Goal: Task Accomplishment & Management: Manage account settings

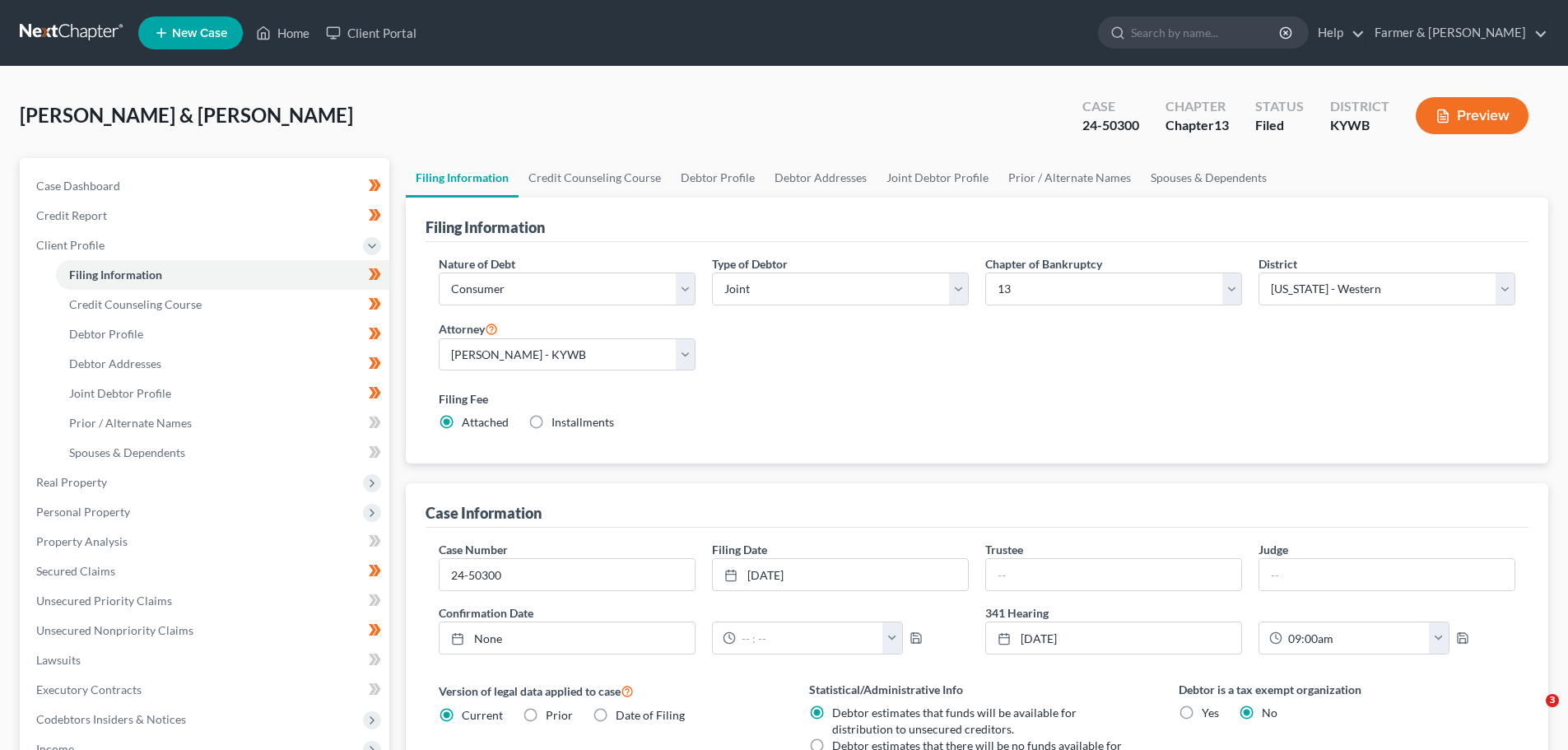
select select "1"
select select "3"
select select "33"
select select "0"
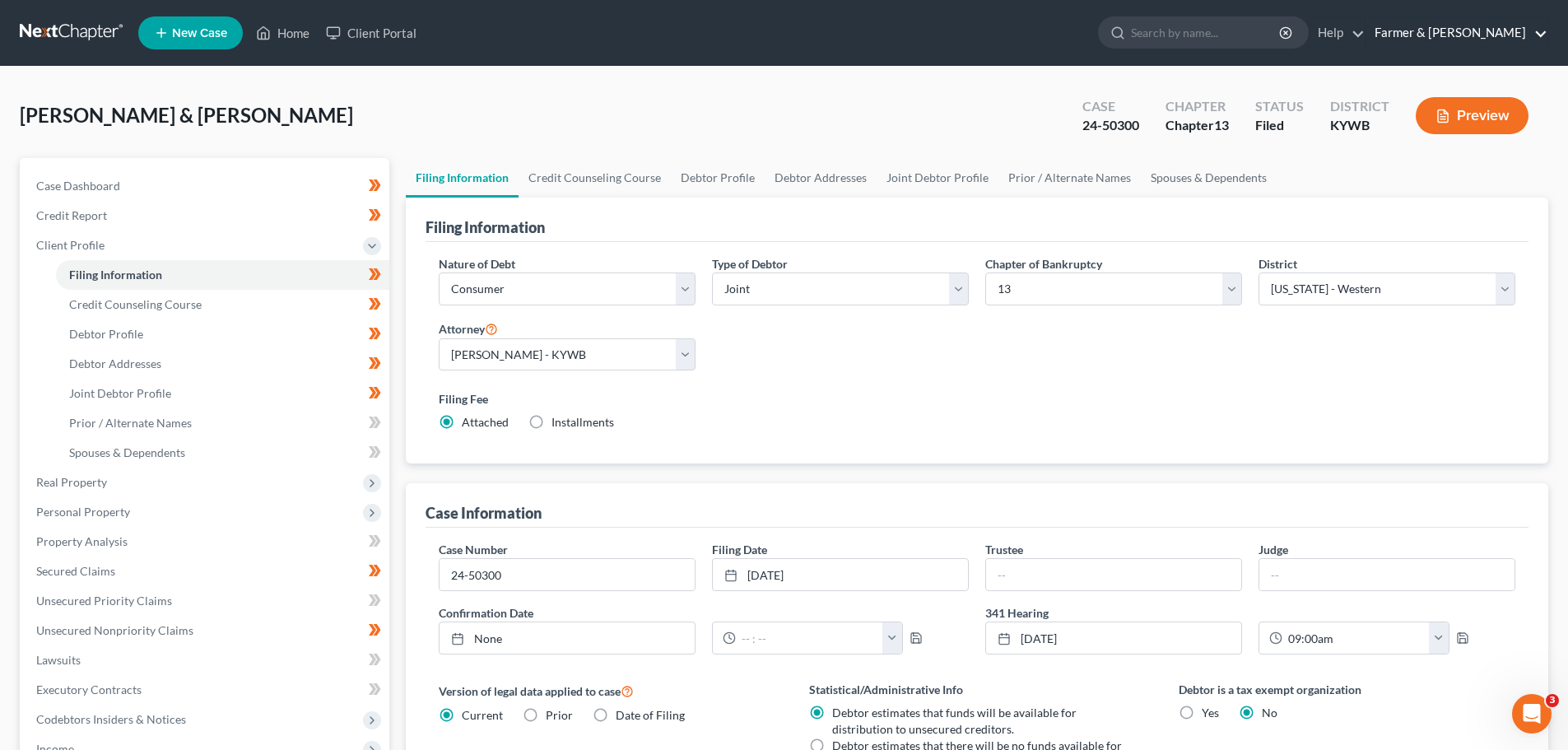
click at [1462, 25] on link "Farmer & [PERSON_NAME]" at bounding box center [1457, 32] width 181 height 30
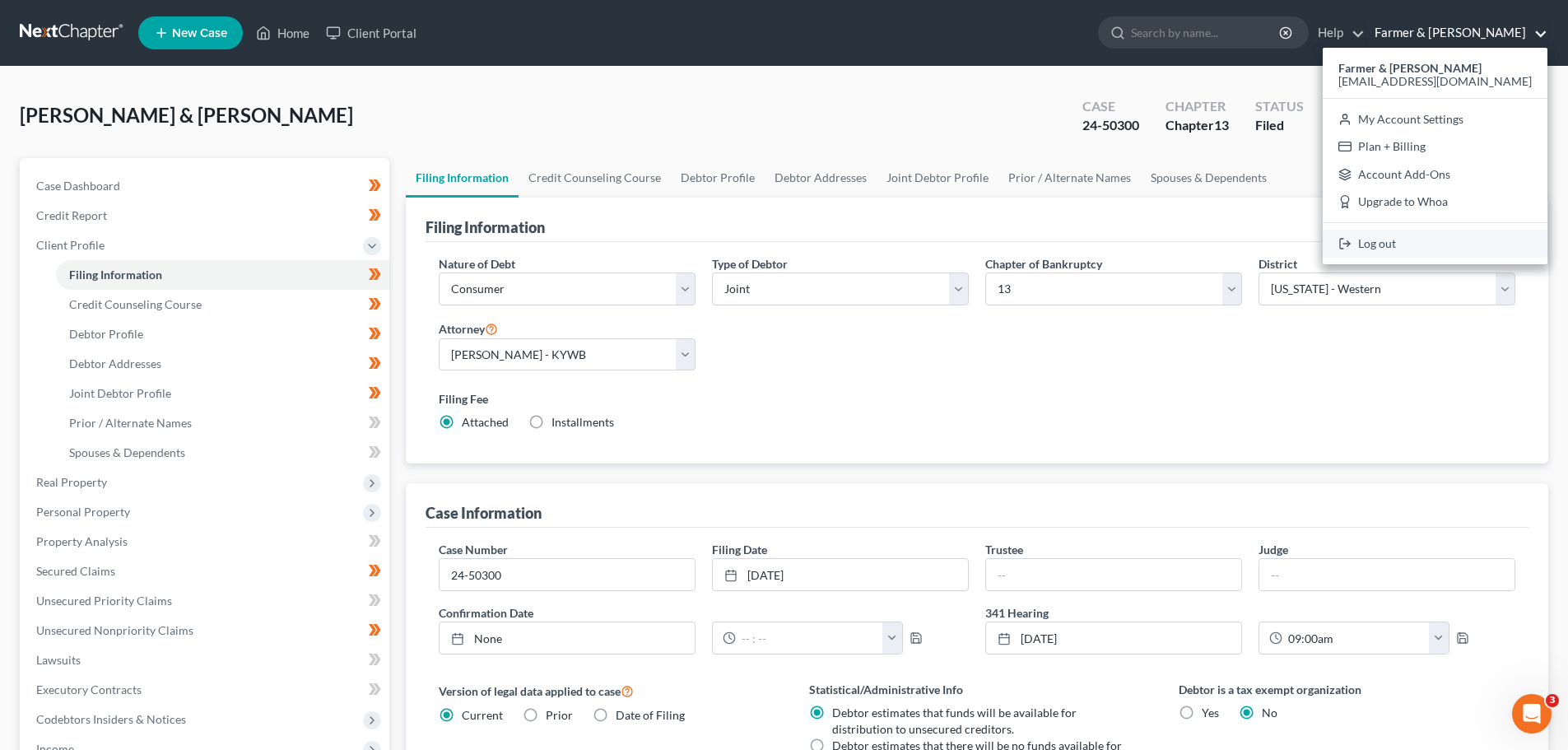
click at [1441, 244] on link "Log out" at bounding box center [1435, 243] width 225 height 28
